Goal: Book appointment/travel/reservation

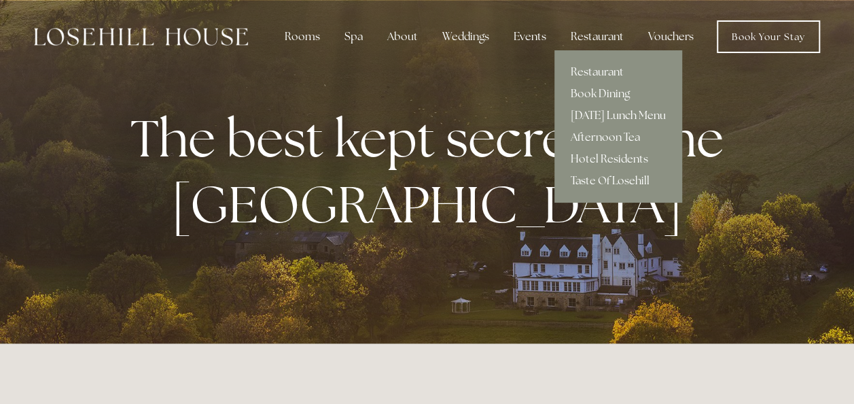
click at [601, 113] on link "[DATE] Lunch Menu" at bounding box center [619, 116] width 128 height 22
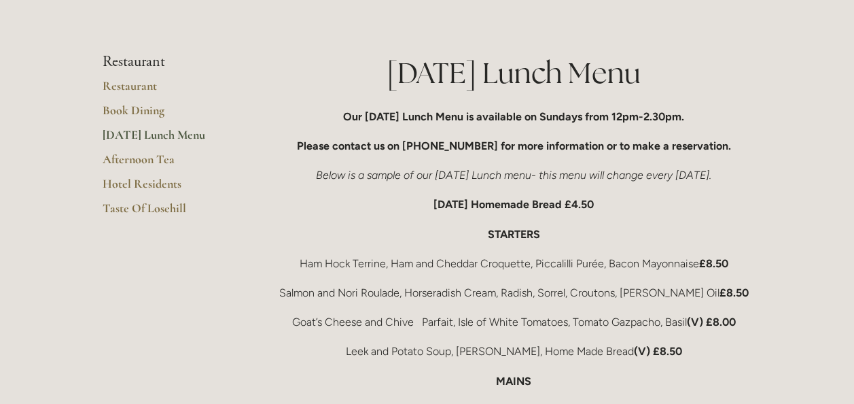
scroll to position [204, 0]
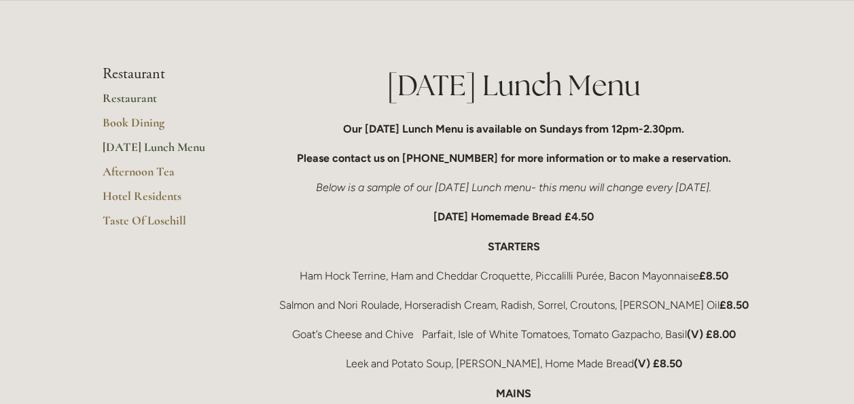
click at [118, 100] on link "Restaurant" at bounding box center [168, 102] width 130 height 24
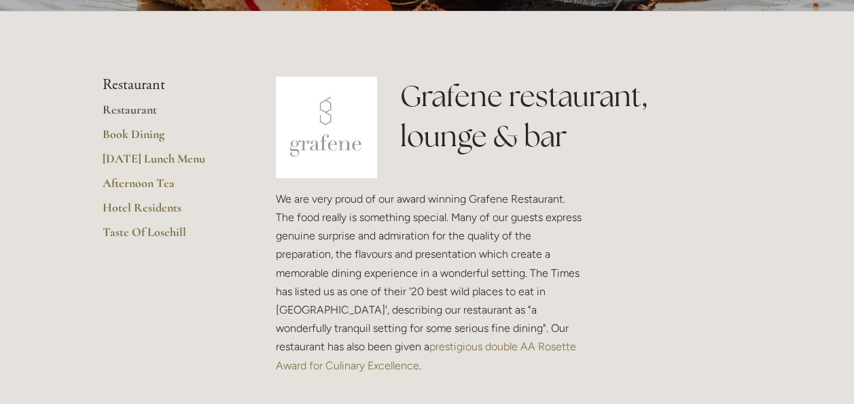
scroll to position [272, 0]
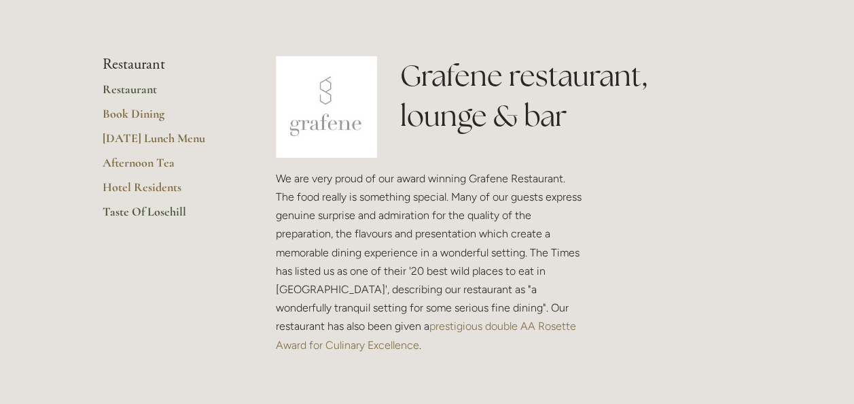
click at [132, 211] on link "Taste Of Losehill" at bounding box center [168, 216] width 130 height 24
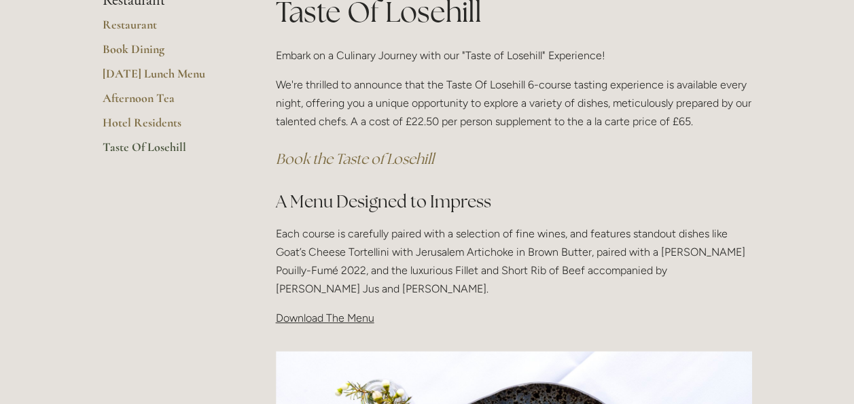
scroll to position [272, 0]
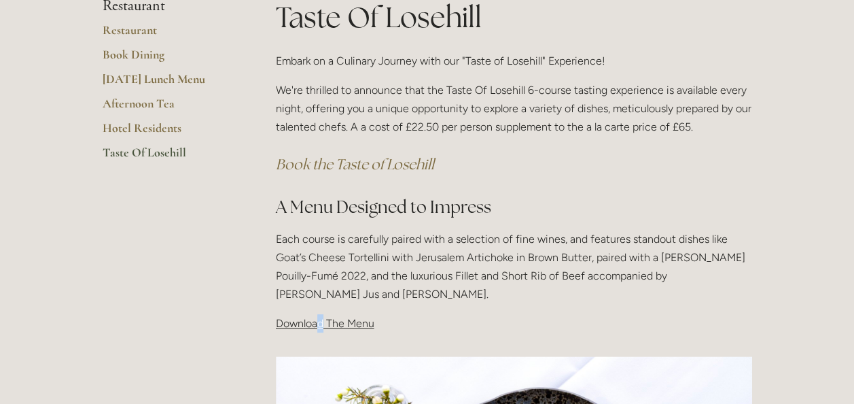
click at [321, 322] on span "Download The Menu" at bounding box center [325, 323] width 99 height 13
drag, startPoint x: 321, startPoint y: 322, endPoint x: 349, endPoint y: 315, distance: 28.7
click at [349, 315] on p "Download The Menu" at bounding box center [514, 323] width 476 height 18
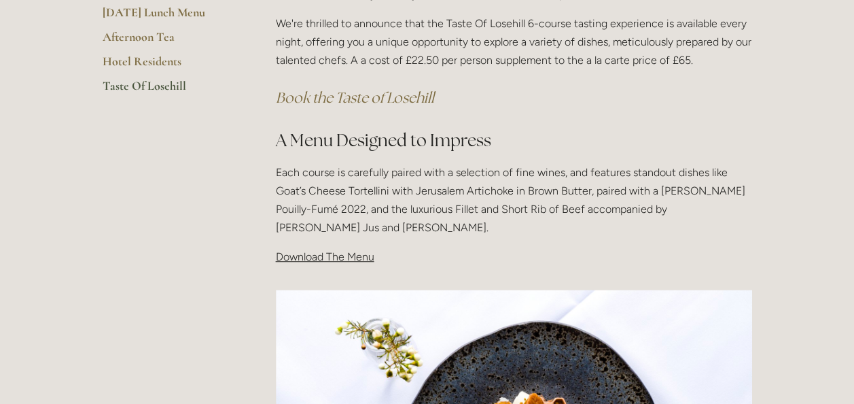
scroll to position [408, 0]
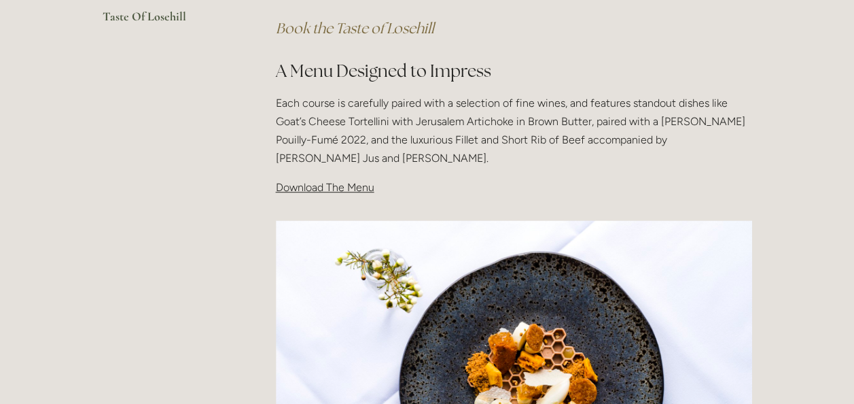
click at [315, 181] on span "Download The Menu" at bounding box center [325, 187] width 99 height 13
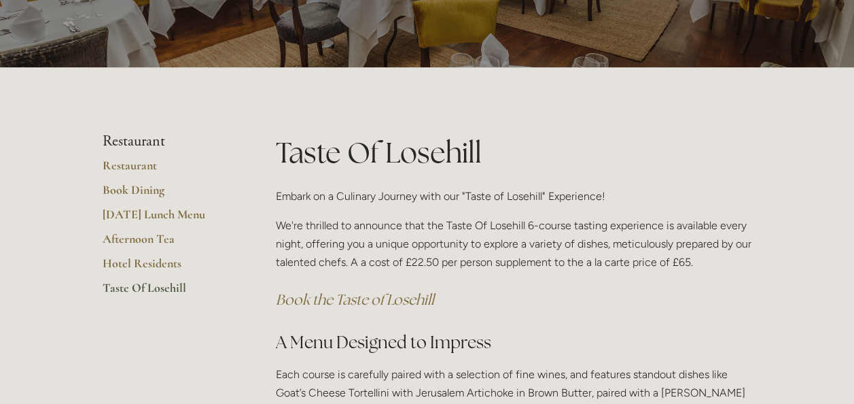
scroll to position [136, 0]
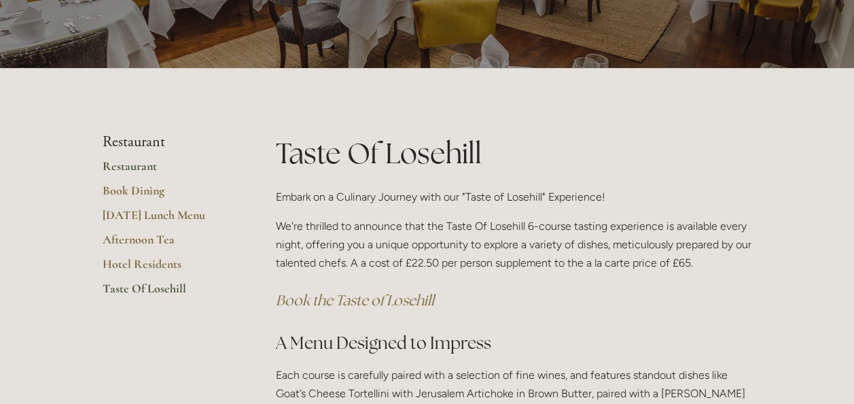
click at [121, 170] on link "Restaurant" at bounding box center [168, 170] width 130 height 24
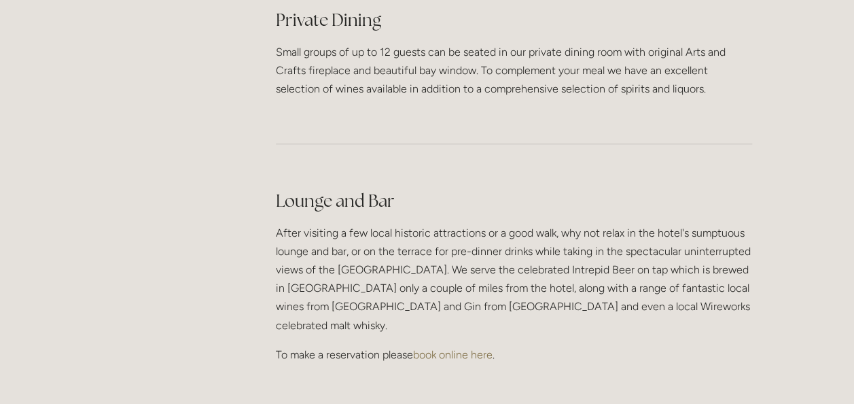
scroll to position [3330, 0]
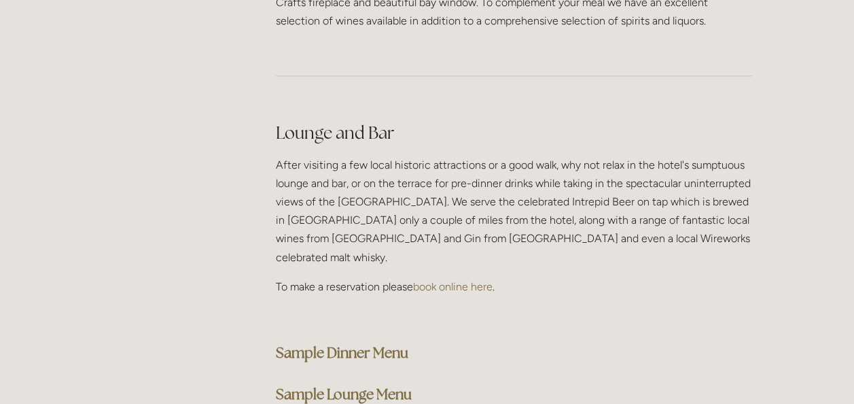
click at [353, 343] on strong "Sample Dinner Menu" at bounding box center [342, 352] width 133 height 18
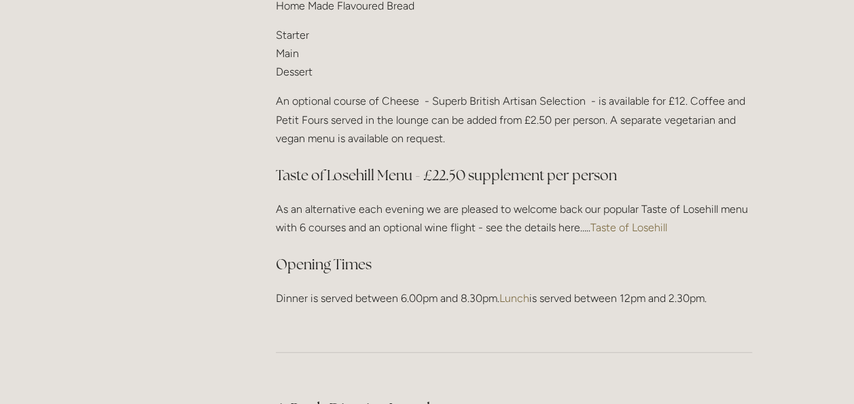
scroll to position [1835, 0]
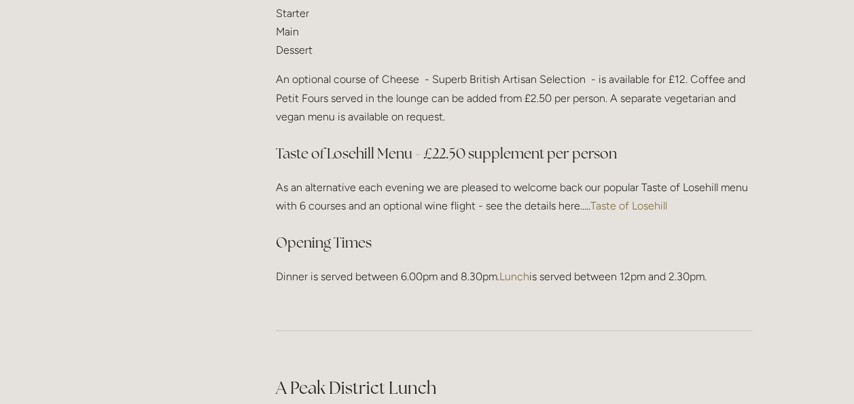
click at [642, 204] on link "Taste of Losehill" at bounding box center [629, 205] width 77 height 13
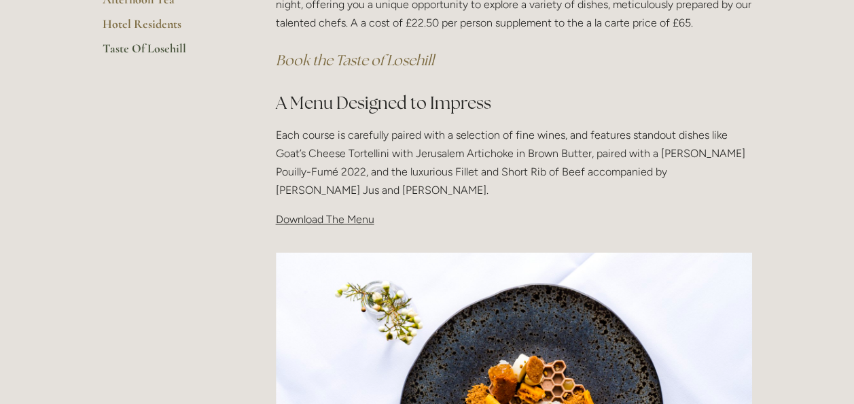
scroll to position [408, 0]
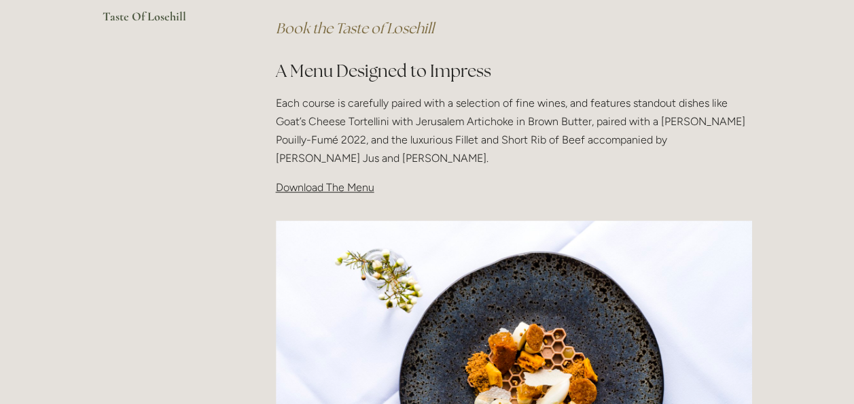
click at [305, 186] on span "Download The Menu" at bounding box center [325, 187] width 99 height 13
drag, startPoint x: 305, startPoint y: 186, endPoint x: 261, endPoint y: 274, distance: 98.2
click at [253, 280] on main "Restaurant Restaurant Book Dining Sunday Lunch Menu Afternoon Tea Hotel Residen…" at bounding box center [427, 285] width 693 height 978
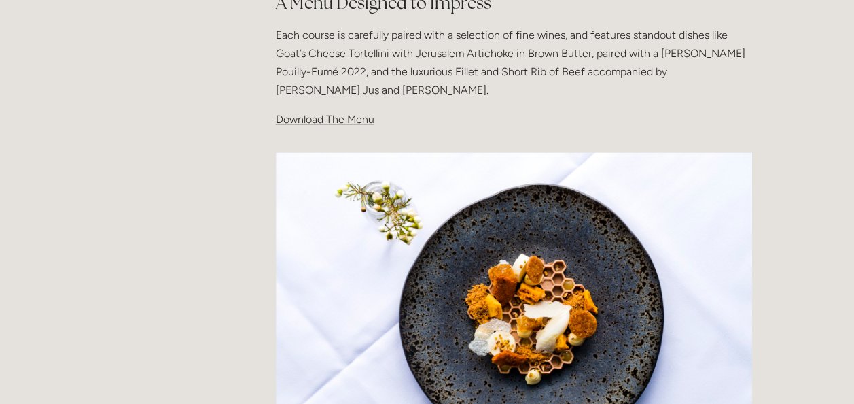
click at [462, 282] on img at bounding box center [514, 311] width 476 height 318
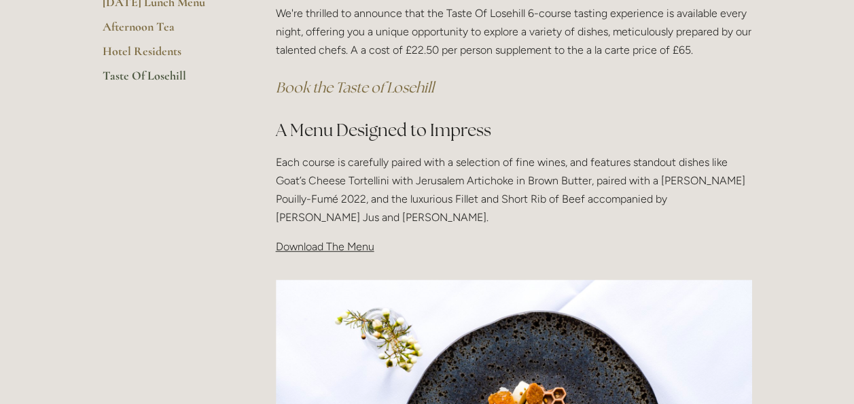
scroll to position [340, 0]
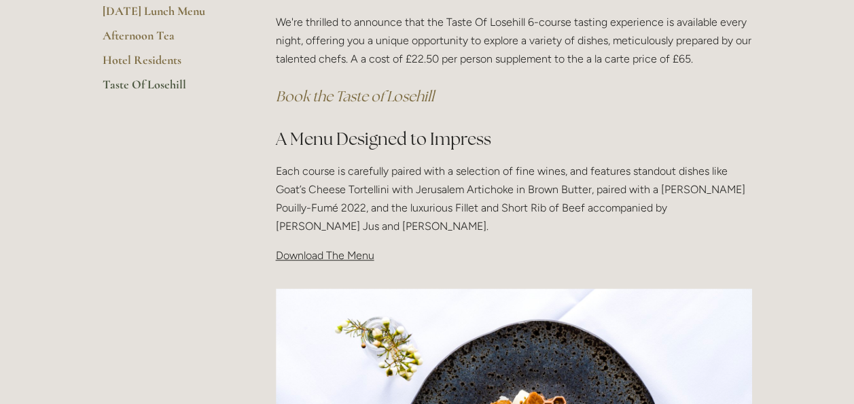
click at [306, 256] on span "Download The Menu" at bounding box center [325, 255] width 99 height 13
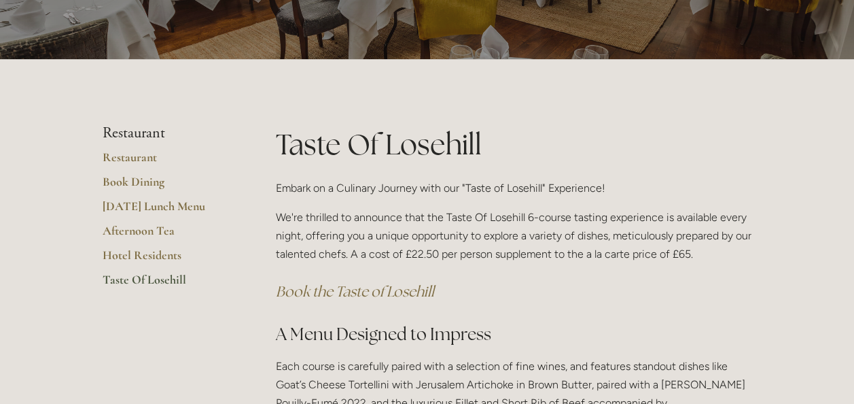
scroll to position [136, 0]
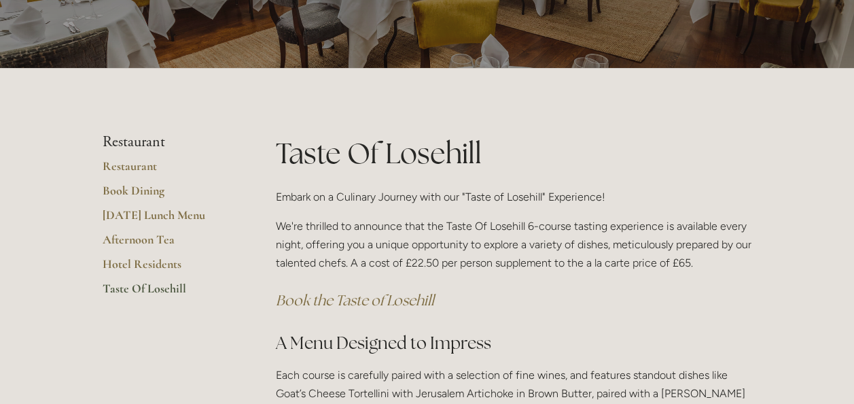
click at [321, 300] on em "Book the Taste of Losehill" at bounding box center [355, 300] width 158 height 18
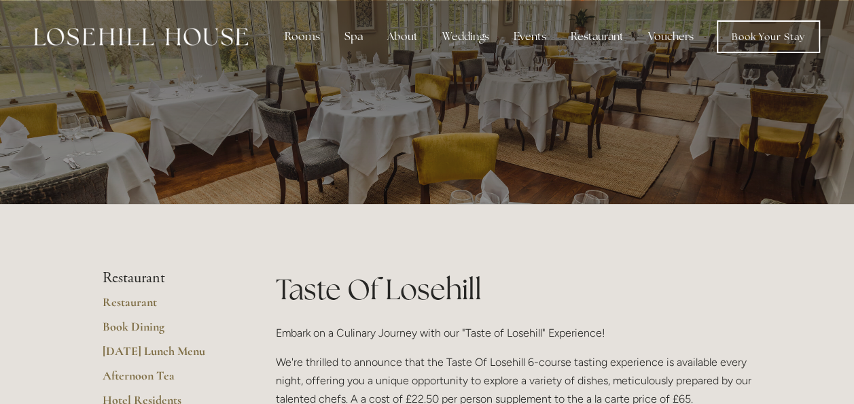
scroll to position [0, 0]
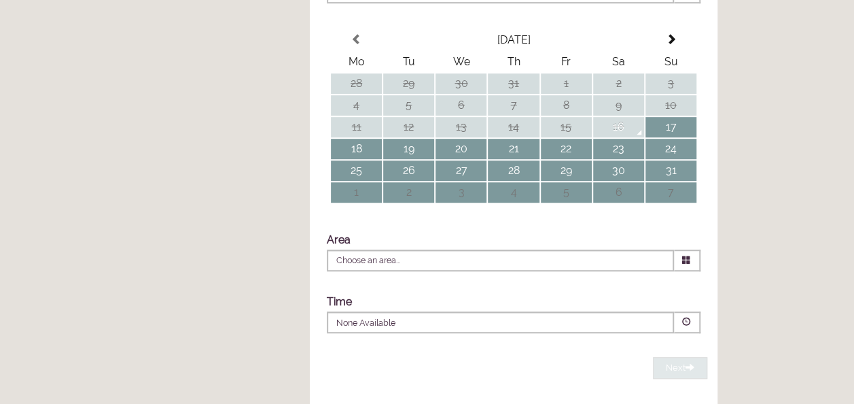
scroll to position [340, 0]
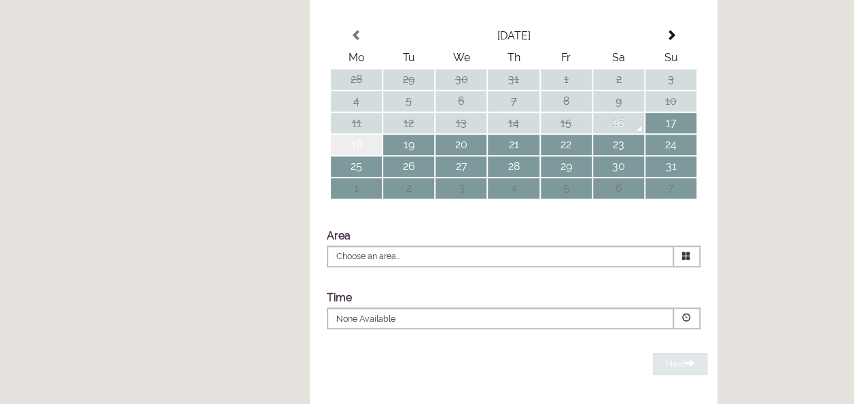
click at [374, 155] on td "18" at bounding box center [356, 145] width 51 height 20
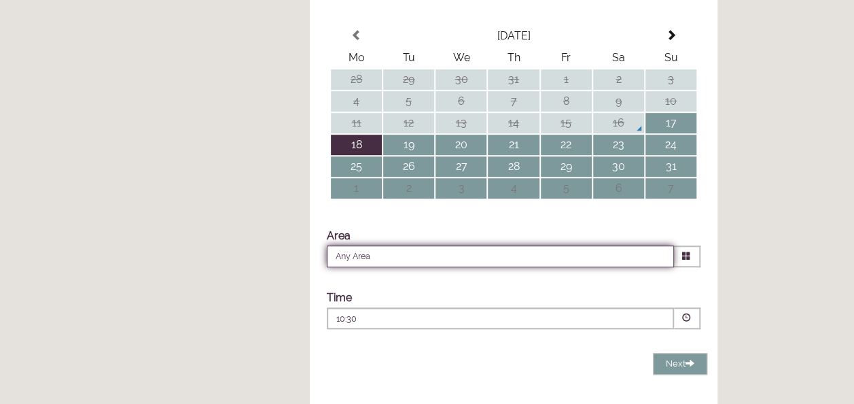
click at [408, 267] on input "Any Area" at bounding box center [500, 256] width 347 height 22
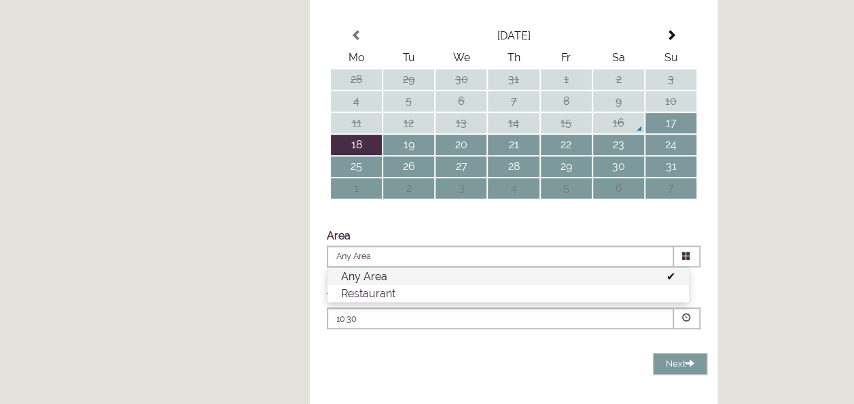
click at [400, 302] on li "Restaurant" at bounding box center [509, 293] width 362 height 17
type input "Restaurant"
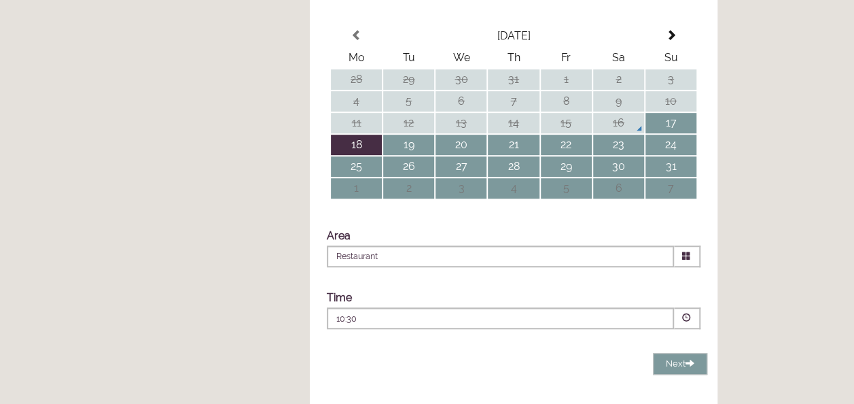
click at [385, 336] on div "Time Please pick a time 10:30 Combined Shape Join Standby List Cream Tea 10:30 …" at bounding box center [513, 310] width 387 height 52
click at [391, 325] on p "10:30" at bounding box center [459, 319] width 246 height 12
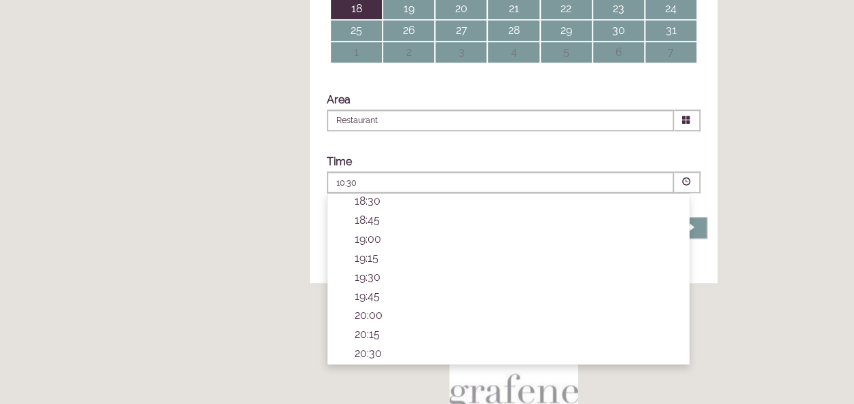
scroll to position [498, 0]
